Goal: Task Accomplishment & Management: Use online tool/utility

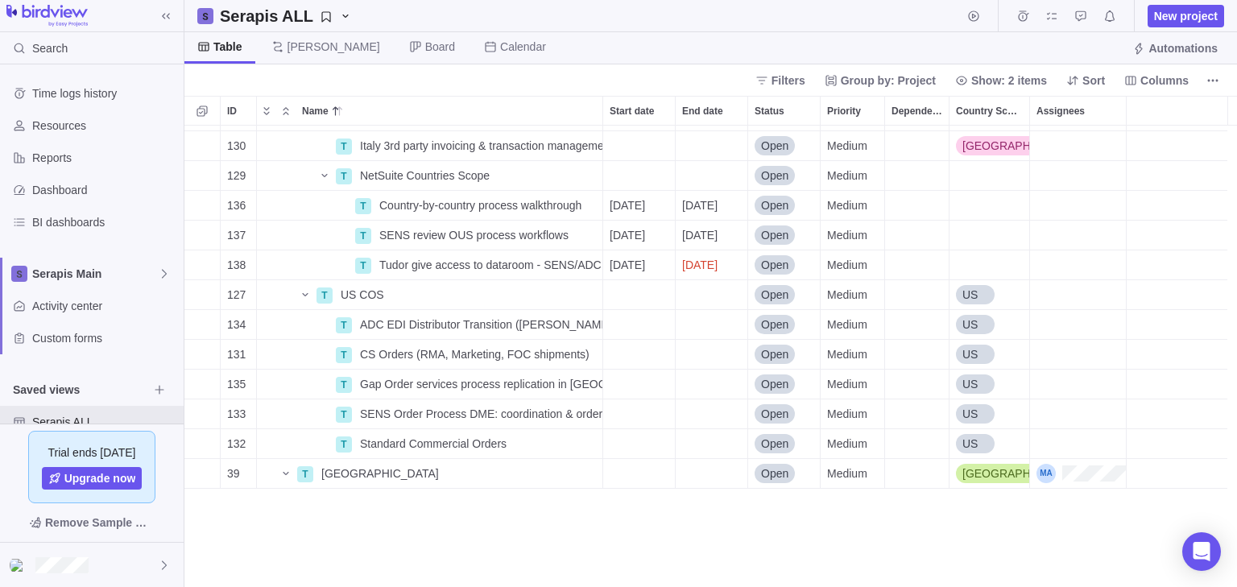
scroll to position [93, 0]
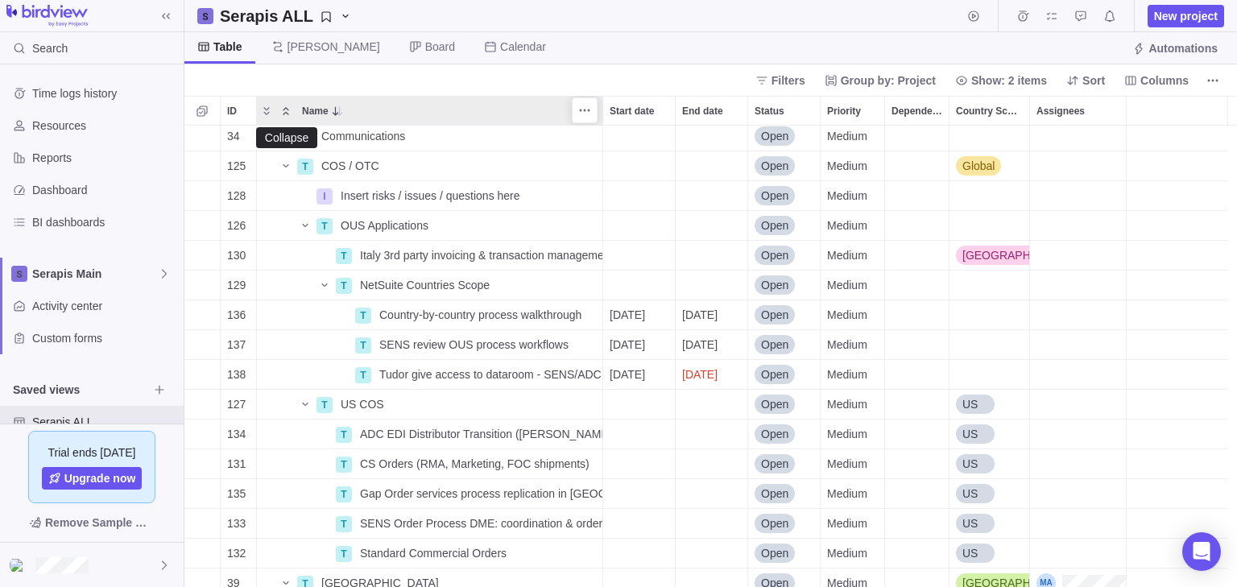
click at [288, 113] on icon "Collapse" at bounding box center [285, 111] width 13 height 13
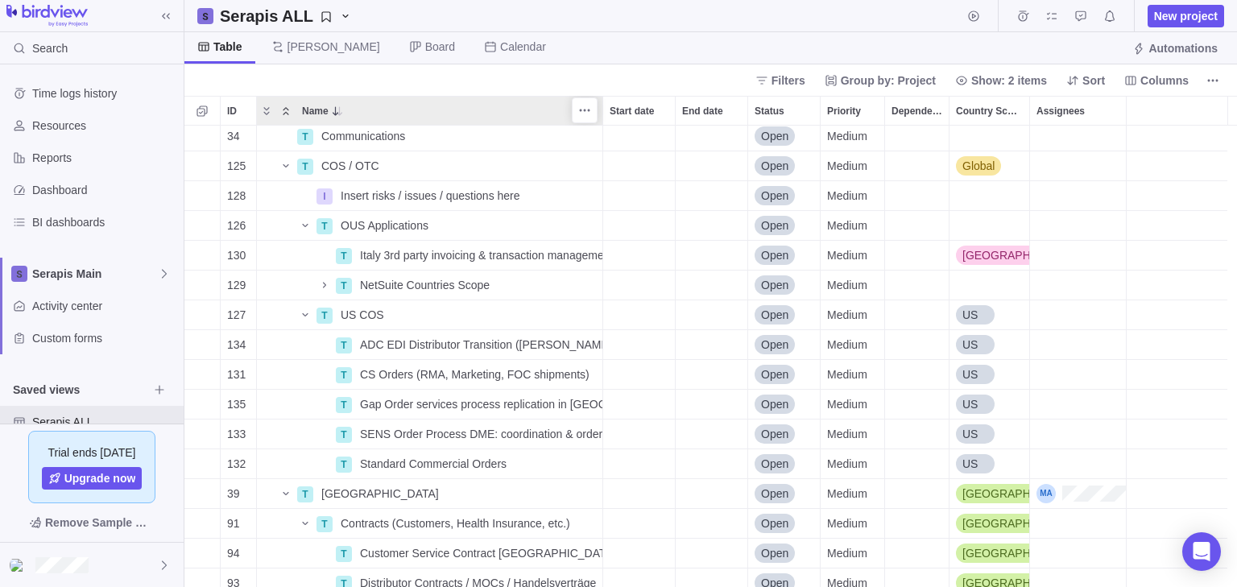
click at [288, 115] on icon "Collapse" at bounding box center [285, 111] width 13 height 13
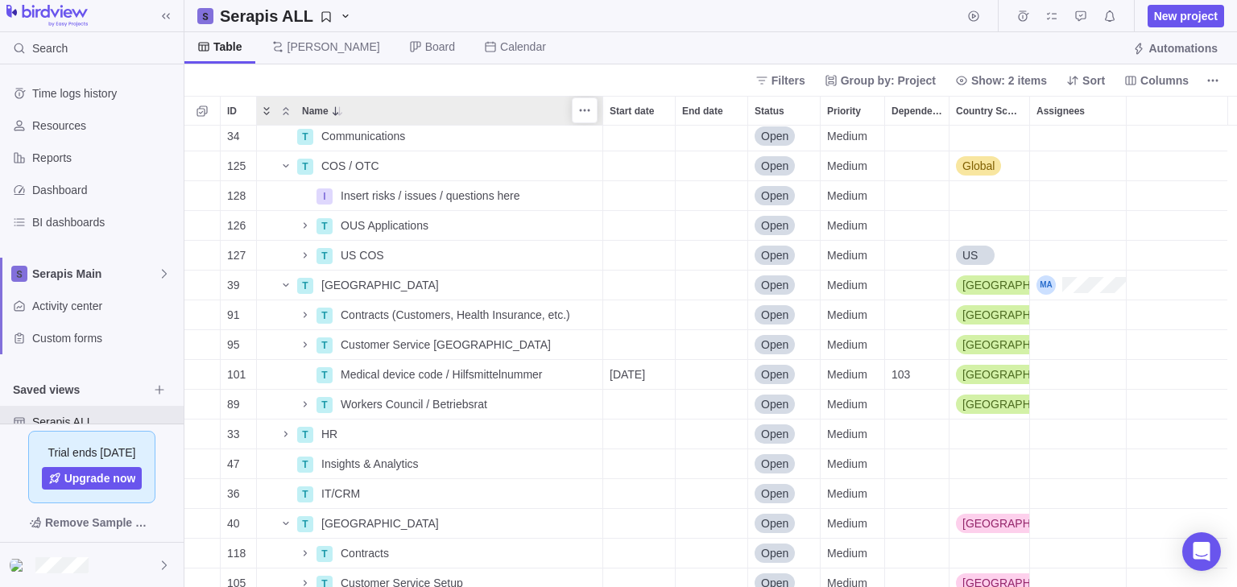
click at [265, 115] on icon "Expand" at bounding box center [266, 111] width 13 height 13
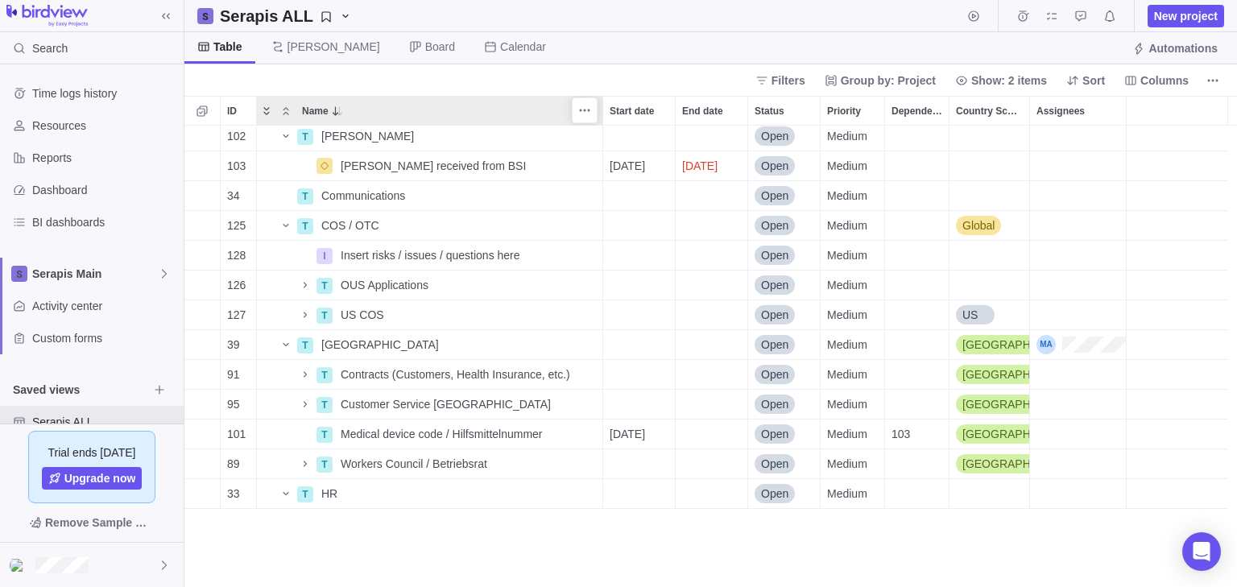
scroll to position [0, 0]
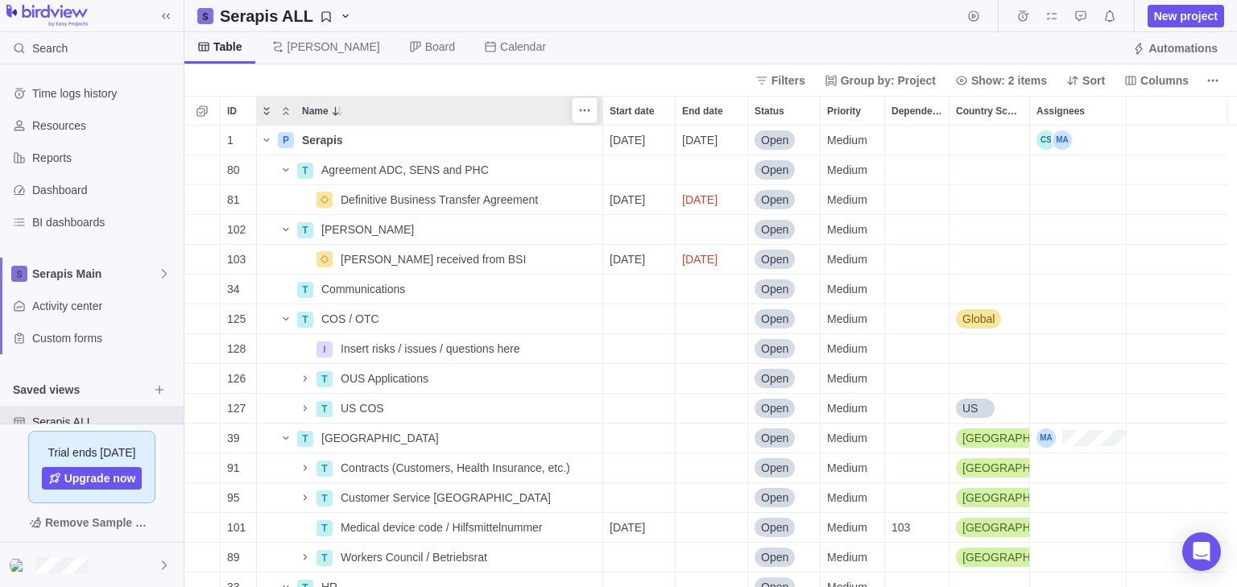
click at [267, 113] on icon "Expand" at bounding box center [266, 111] width 13 height 13
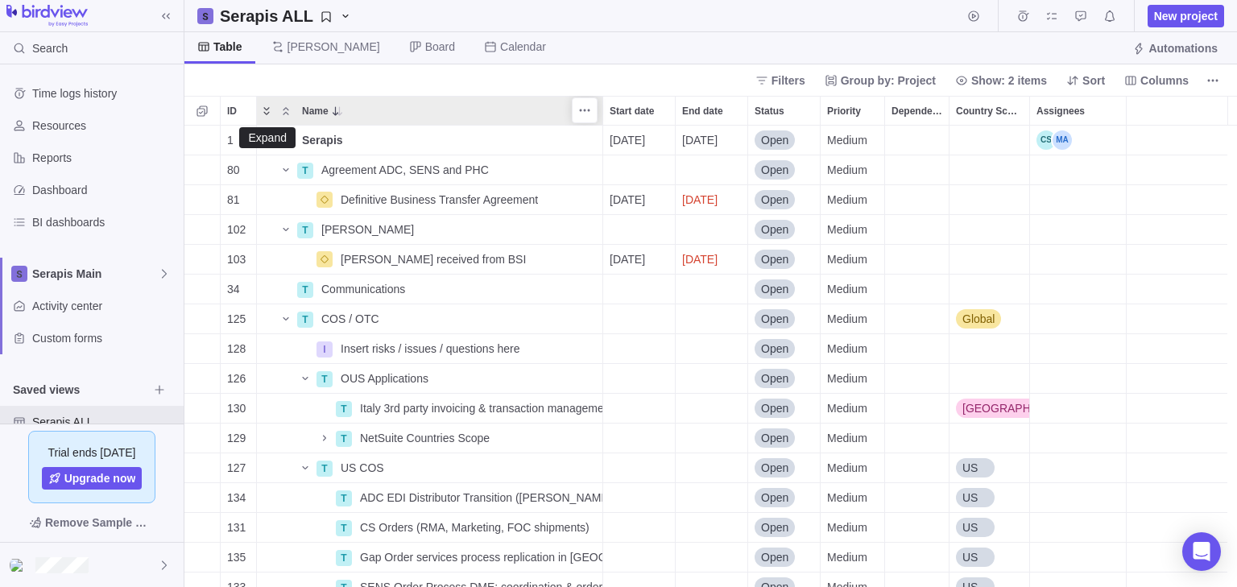
click at [267, 113] on icon "Expand" at bounding box center [266, 111] width 6 height 8
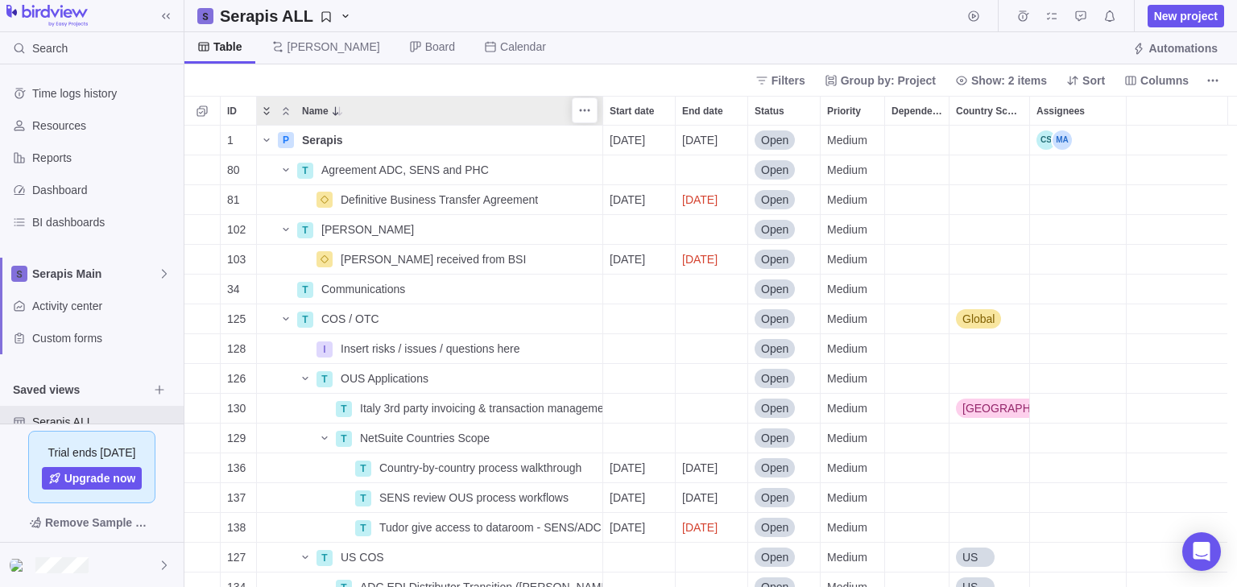
click at [267, 113] on icon "Expand" at bounding box center [266, 111] width 6 height 8
click at [290, 316] on icon "Name" at bounding box center [285, 318] width 13 height 13
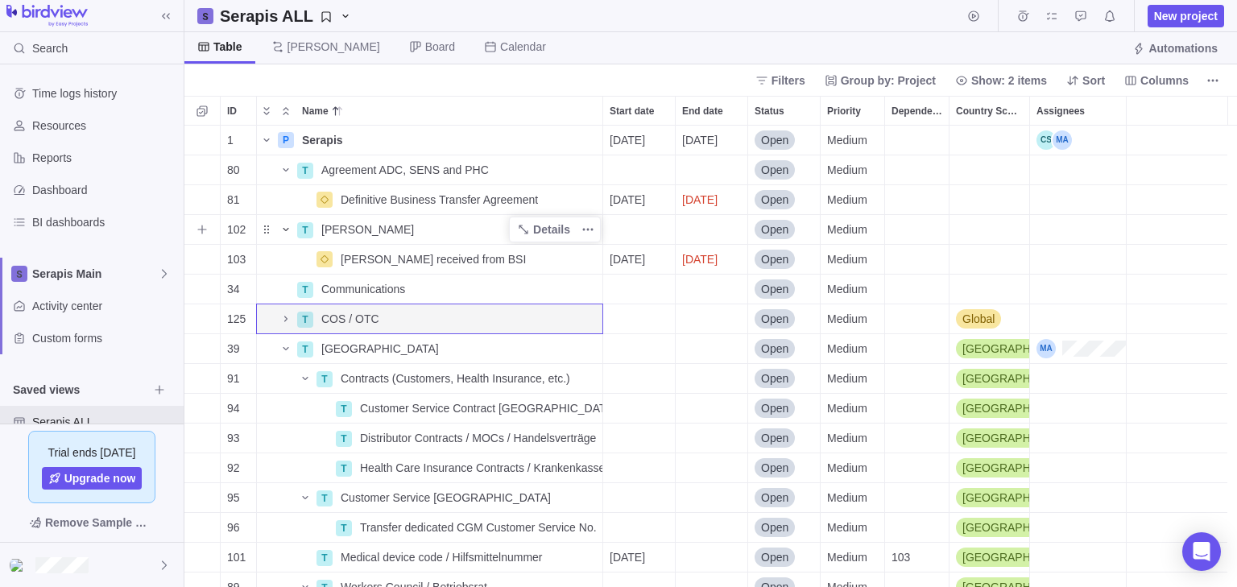
click at [286, 229] on icon "Name" at bounding box center [285, 229] width 13 height 13
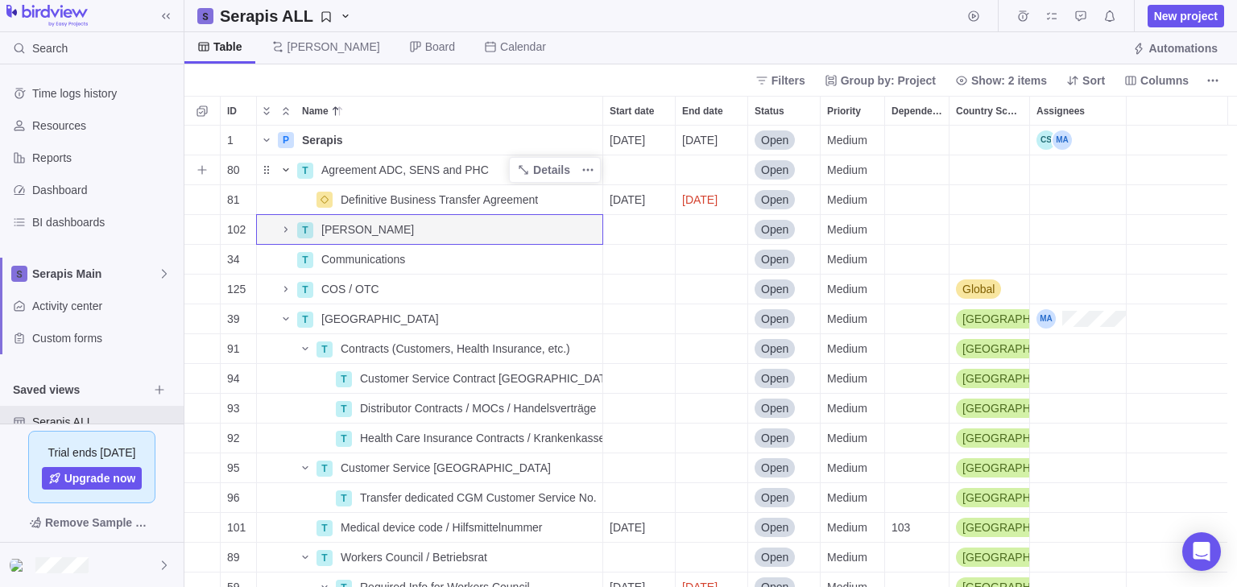
click at [285, 167] on icon "Name" at bounding box center [285, 169] width 13 height 13
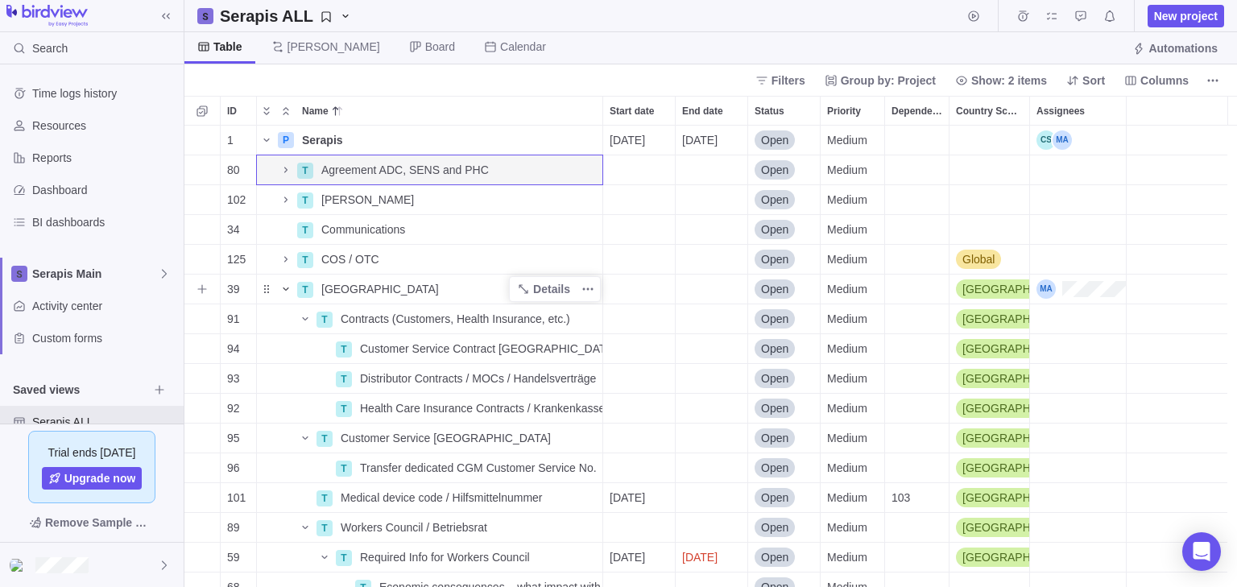
click at [290, 287] on icon "Name" at bounding box center [285, 289] width 13 height 13
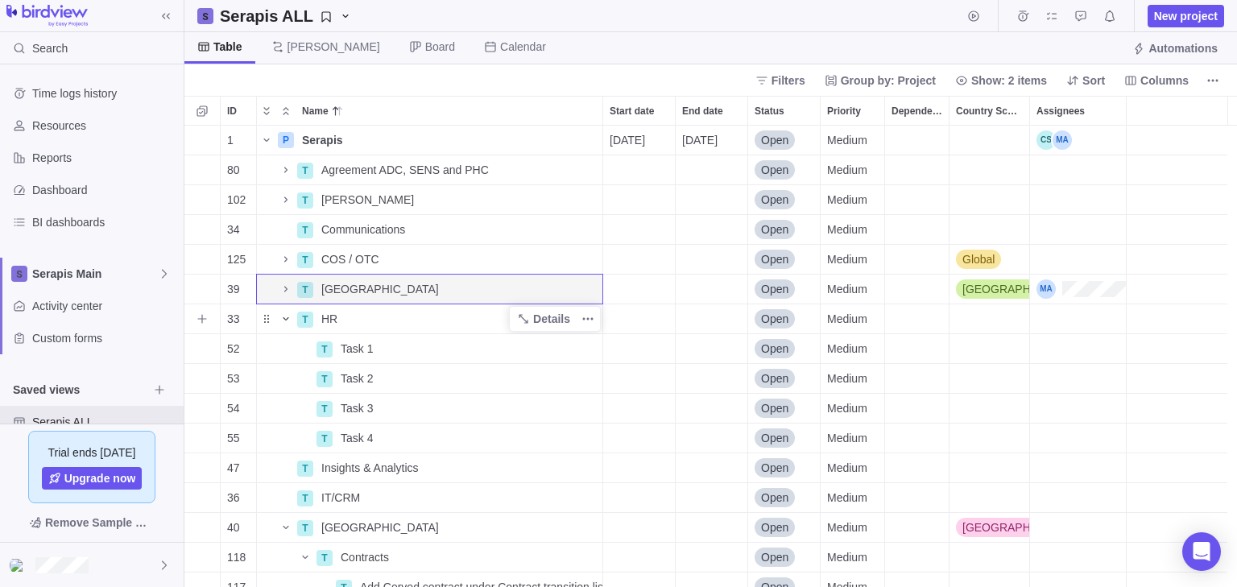
click at [285, 315] on icon "Name" at bounding box center [285, 318] width 13 height 13
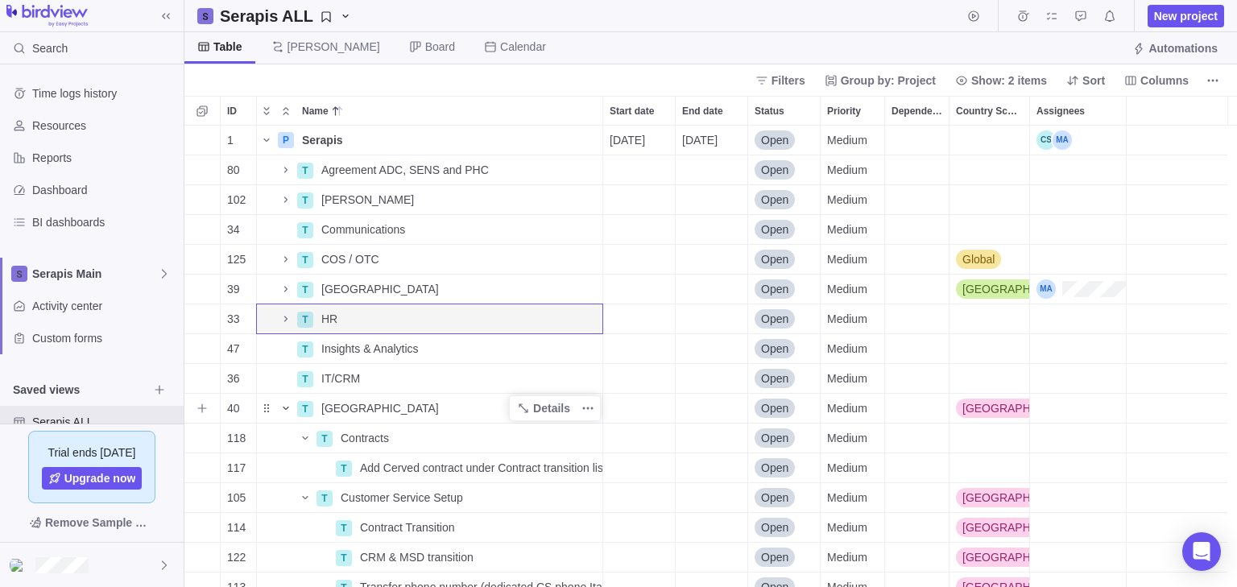
click at [283, 406] on icon "Name" at bounding box center [285, 408] width 13 height 13
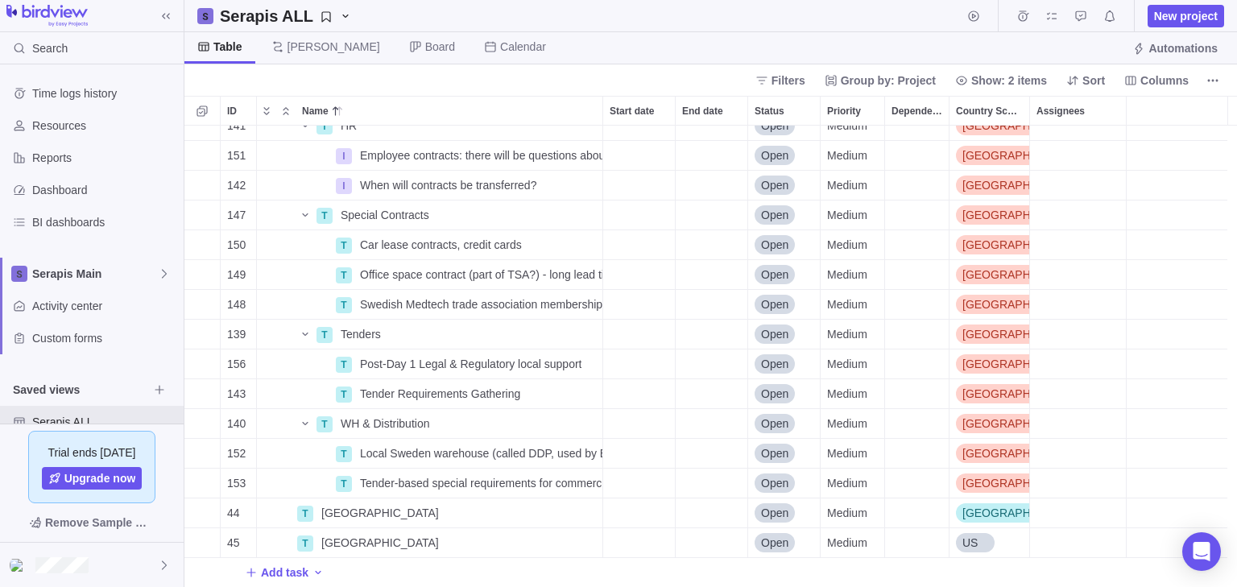
scroll to position [879, 0]
click at [304, 569] on span "Add task" at bounding box center [285, 572] width 48 height 16
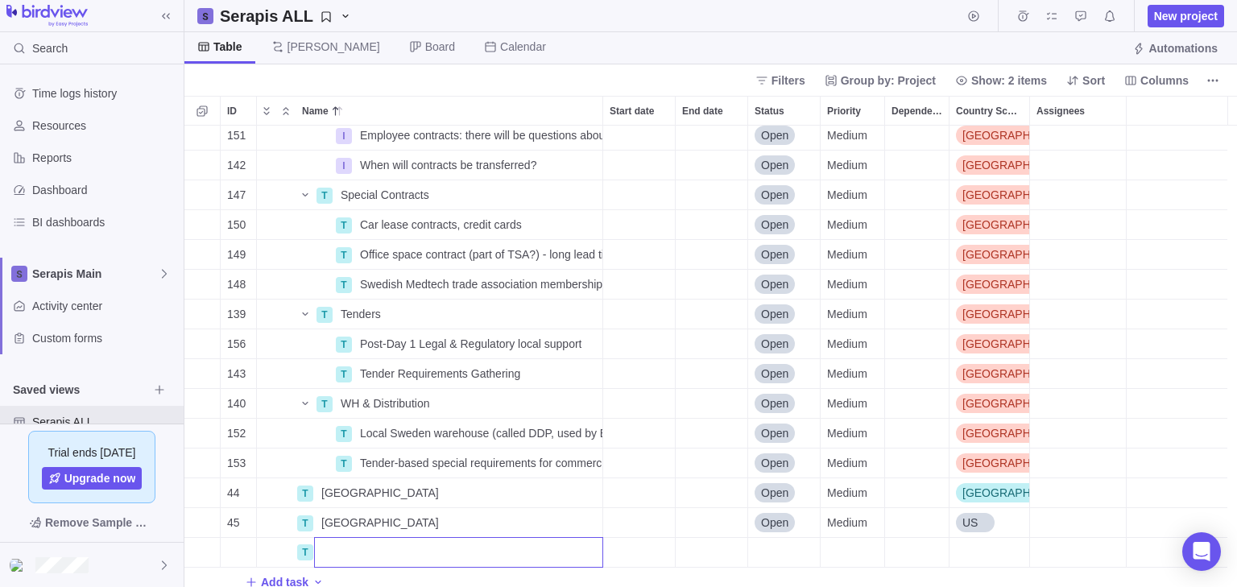
scroll to position [909, 0]
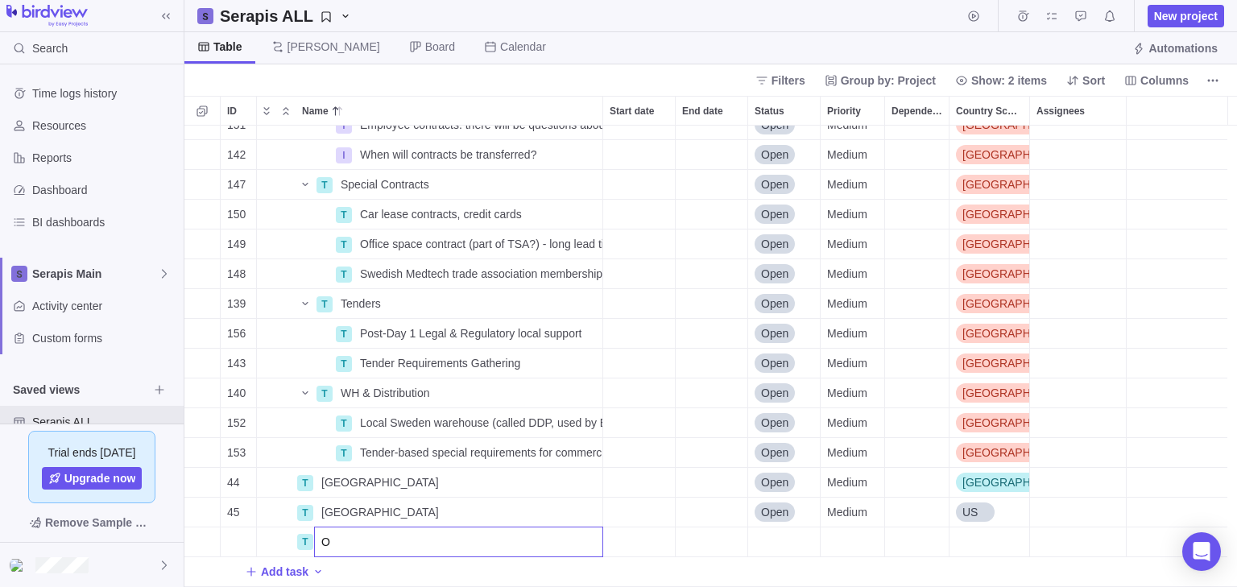
type input "O"
type input "QA"
click at [1161, 78] on body "Search Time logs history Resources Reports Dashboard BI dashboards Serapis Main…" at bounding box center [618, 293] width 1237 height 587
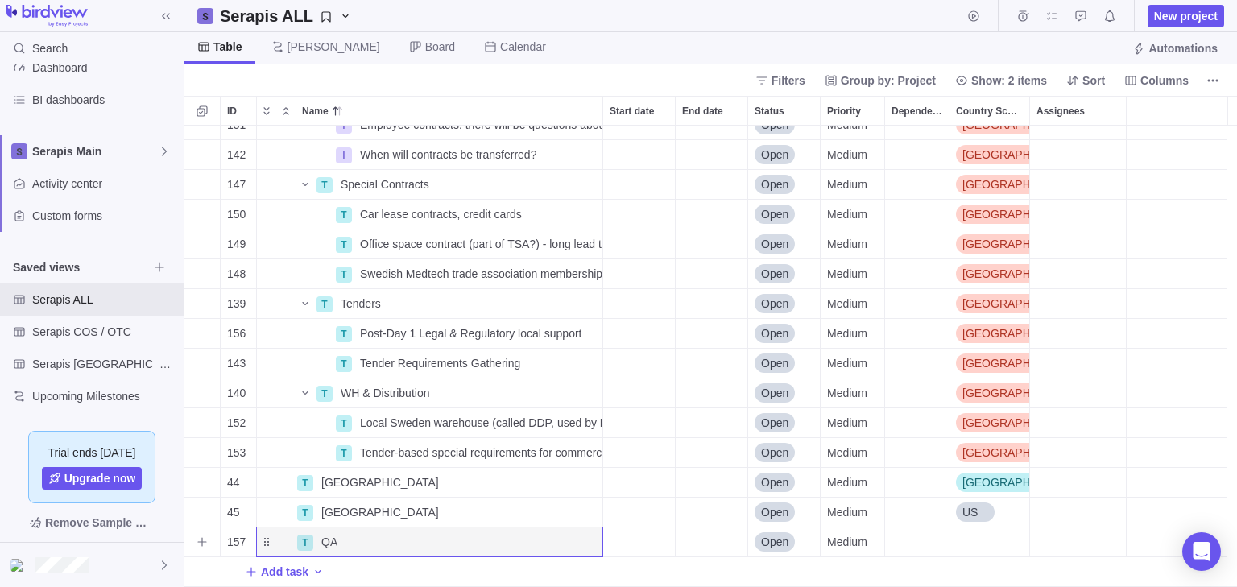
click at [209, 547] on span "Add sub-activity" at bounding box center [202, 542] width 23 height 23
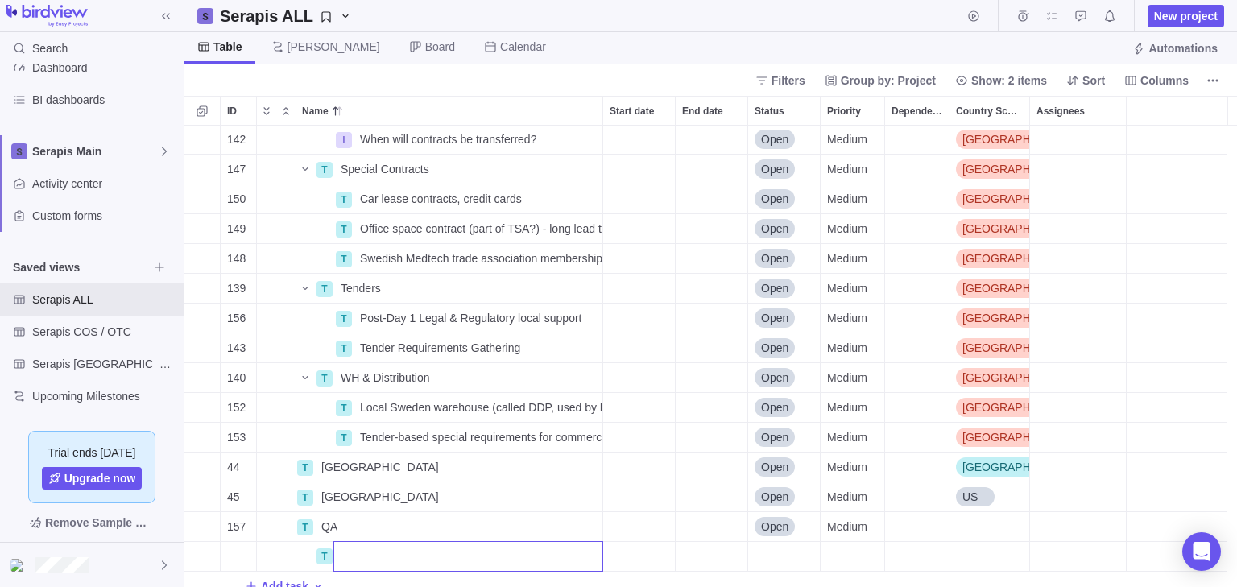
scroll to position [939, 0]
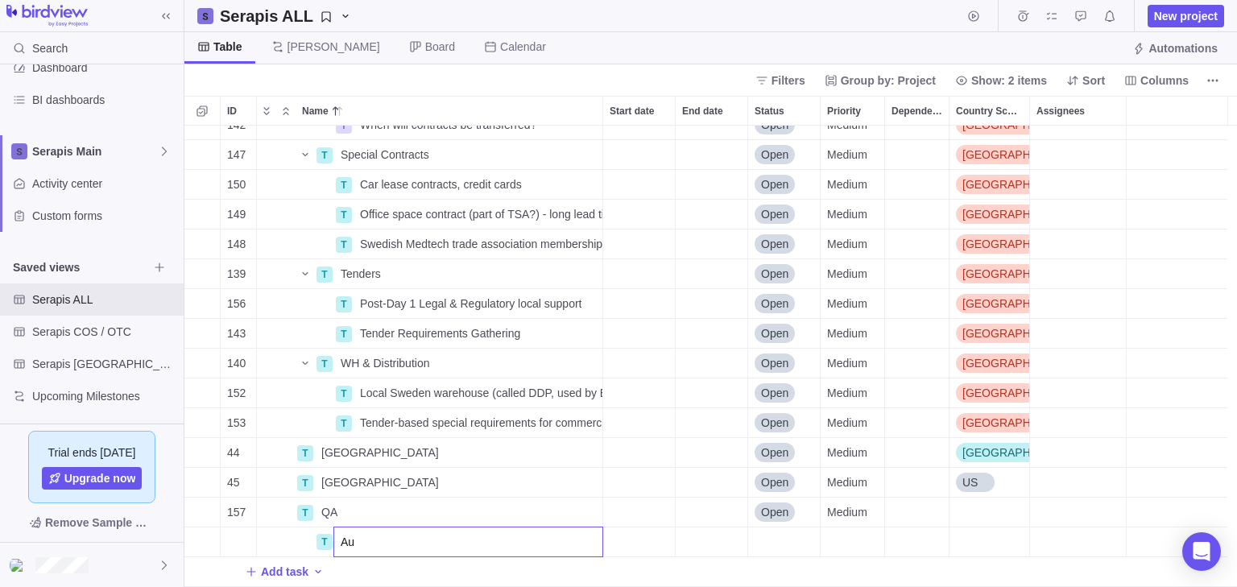
type input "A"
type input "Updating of SOPs & MWIs to remove CGM"
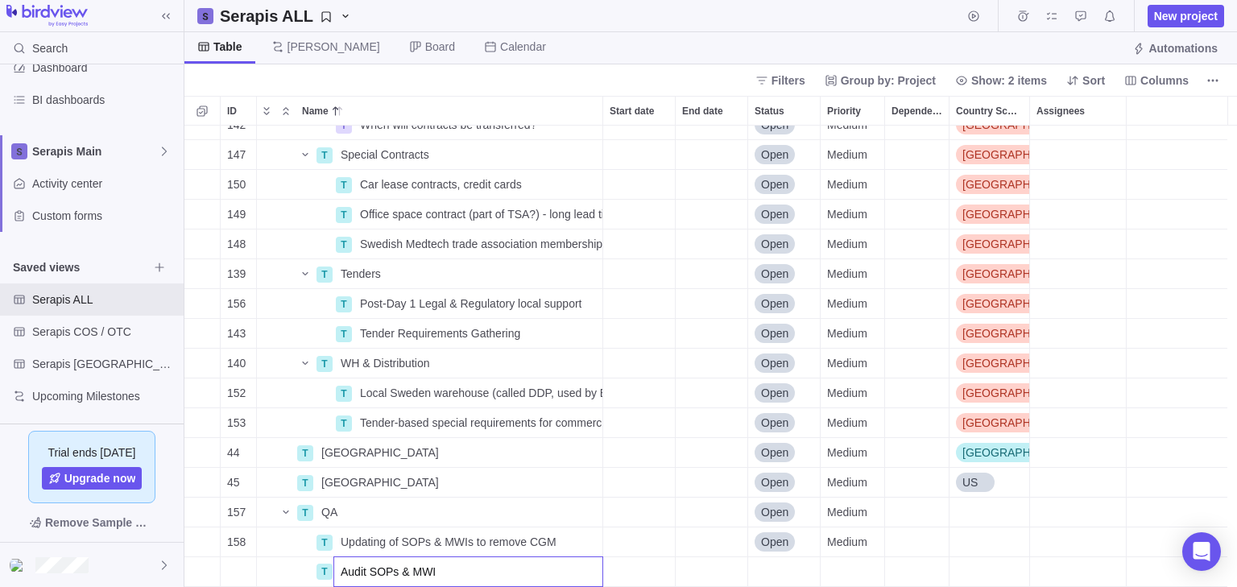
type input "Audit SOPs & MWIs"
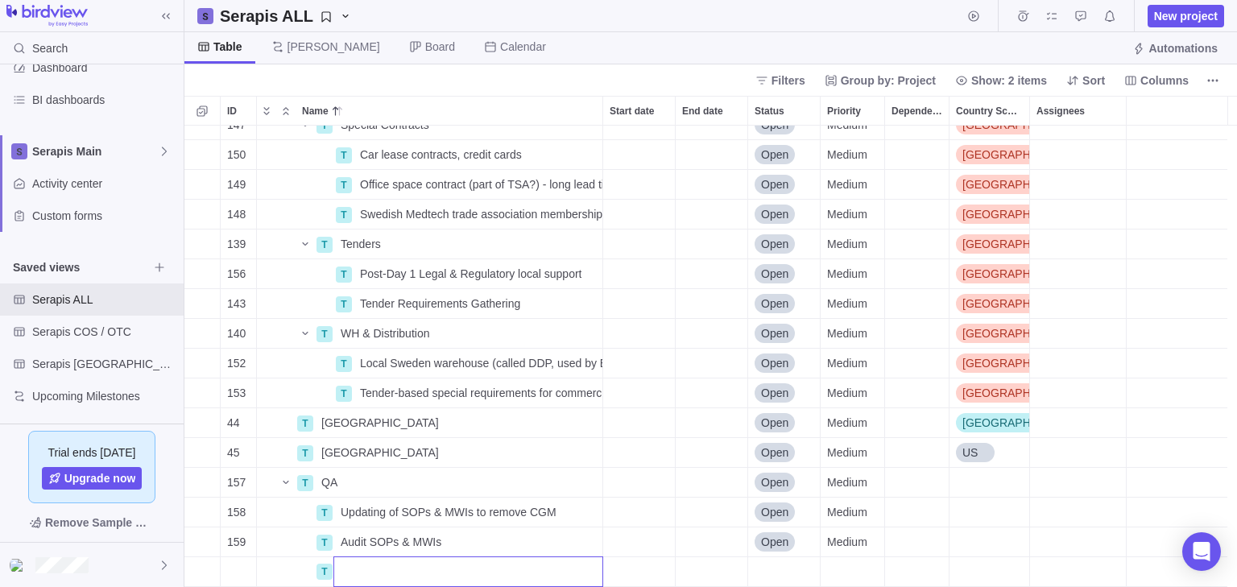
click at [219, 493] on div "147 T Special Contracts Details Open Medium [GEOGRAPHIC_DATA] 150 T Car lease c…" at bounding box center [710, 356] width 1052 height 461
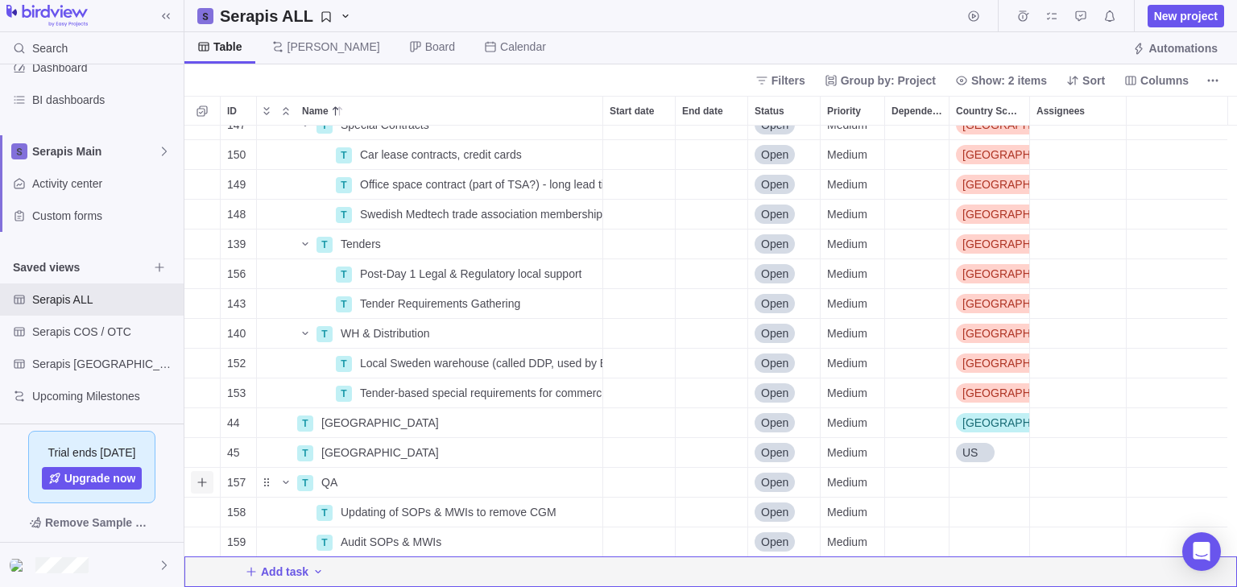
click at [201, 486] on icon "Add sub-activity" at bounding box center [202, 482] width 13 height 13
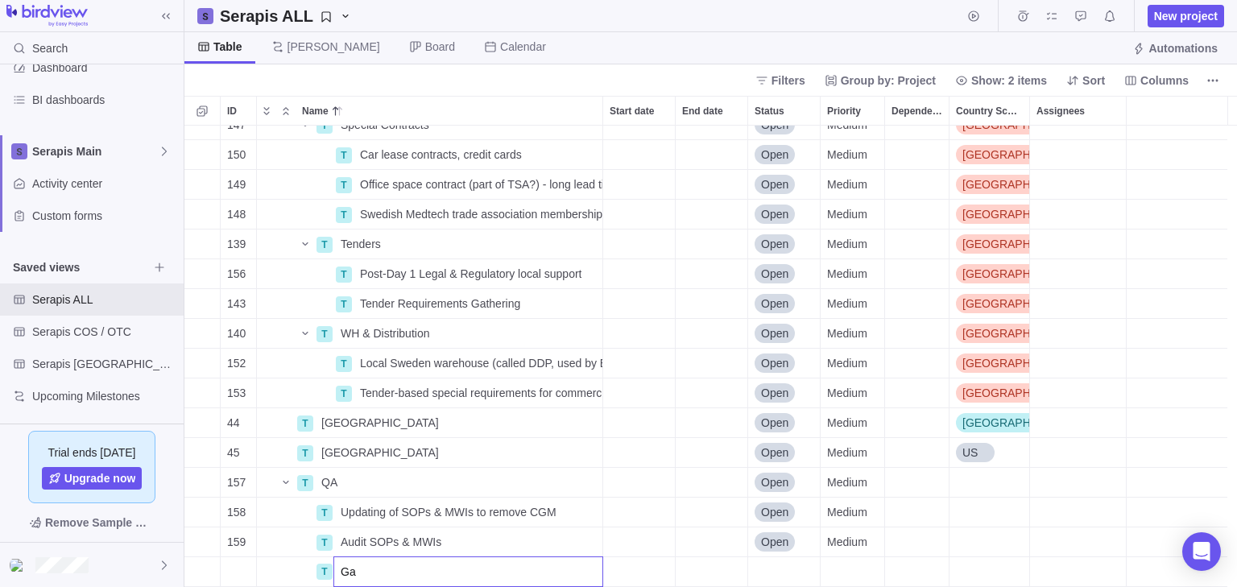
type input "G"
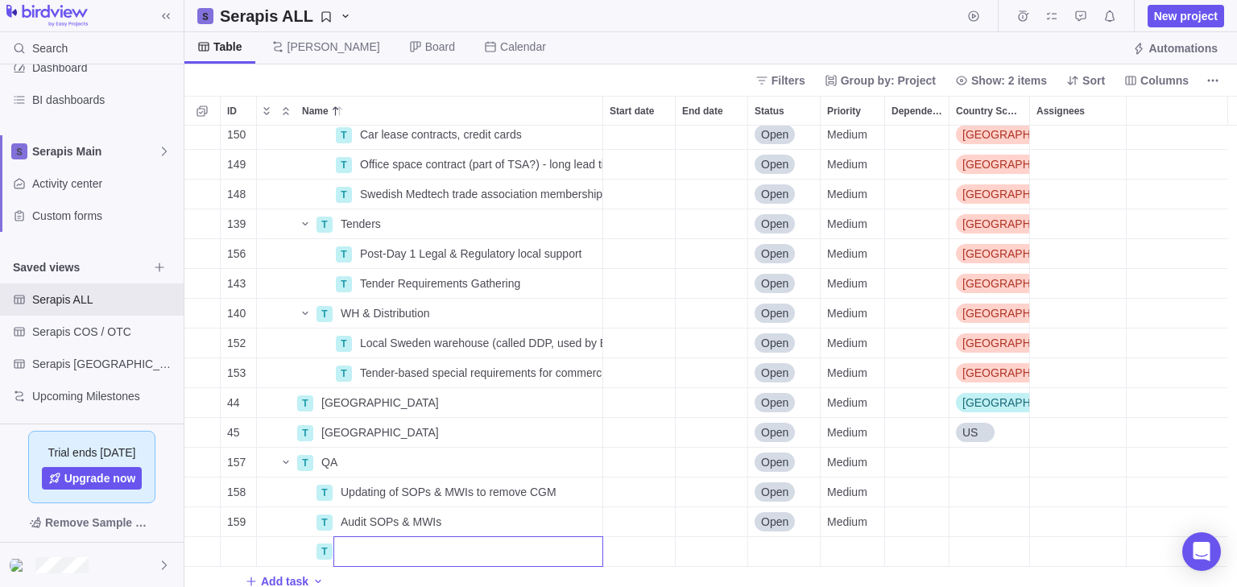
scroll to position [999, 0]
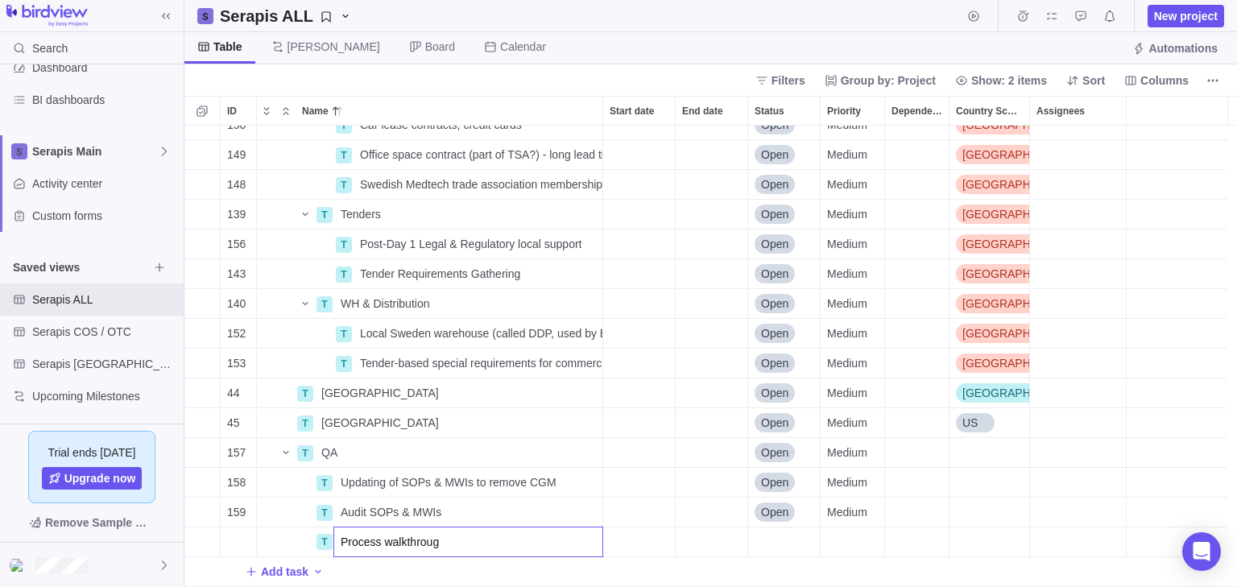
type input "Process walkthrough"
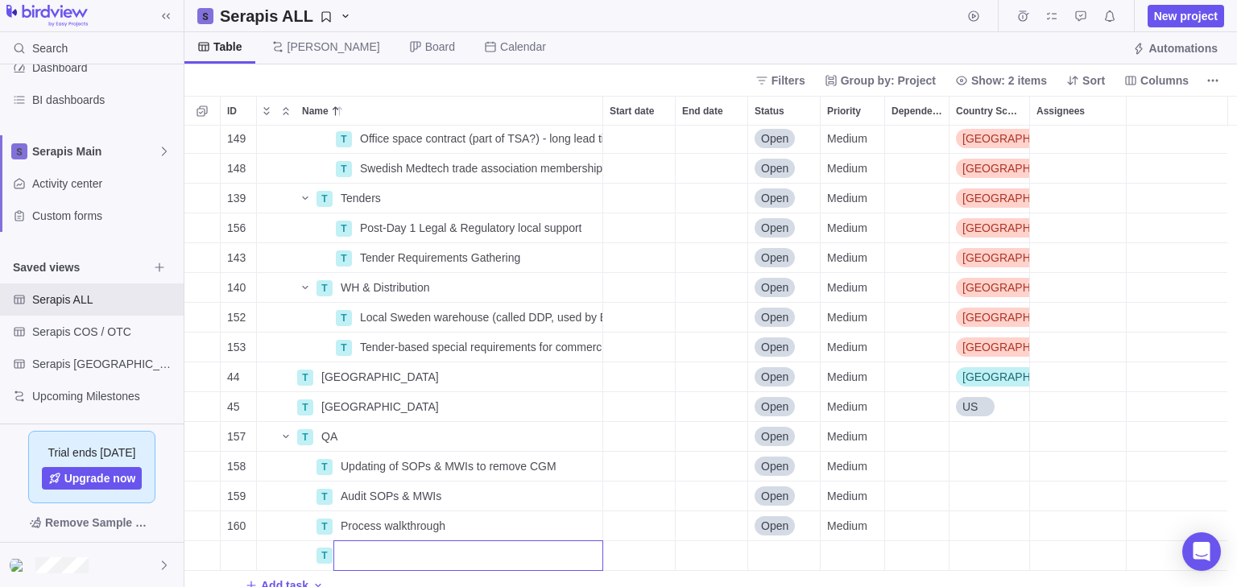
scroll to position [1028, 0]
